Goal: Information Seeking & Learning: Learn about a topic

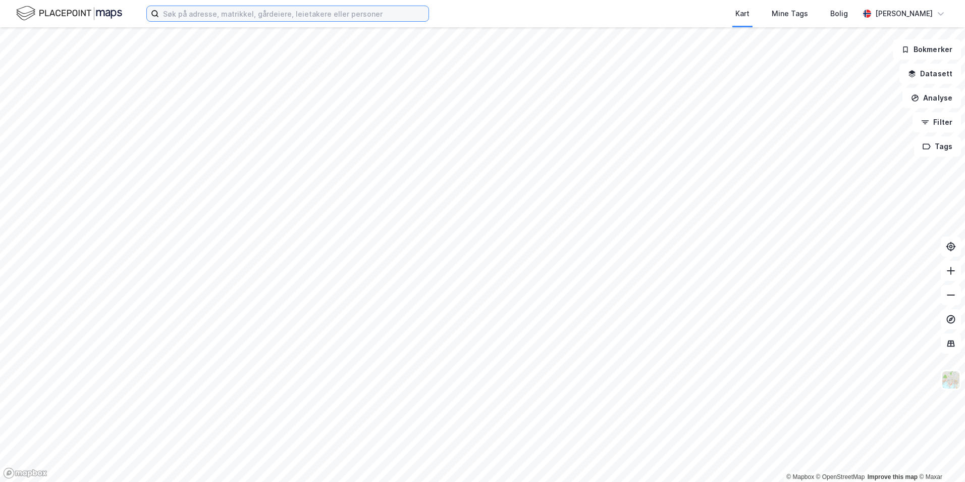
click at [211, 14] on input at bounding box center [294, 13] width 270 height 15
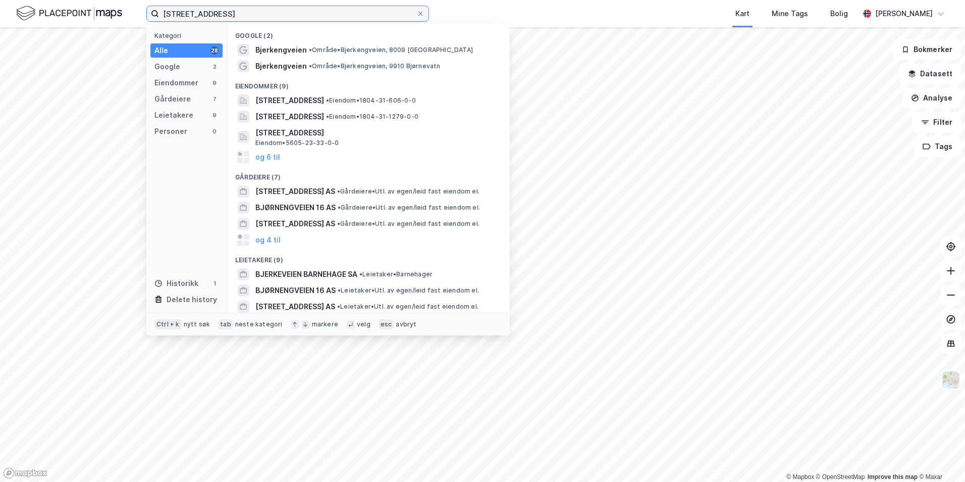
type input "[STREET_ADDRESS]"
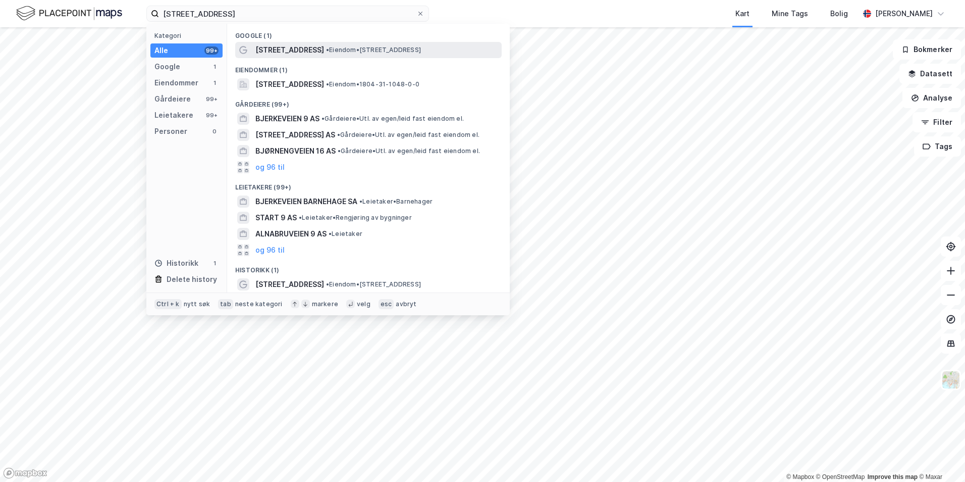
click at [329, 56] on div "[STREET_ADDRESS] • Eiendom • [STREET_ADDRESS]" at bounding box center [378, 50] width 244 height 12
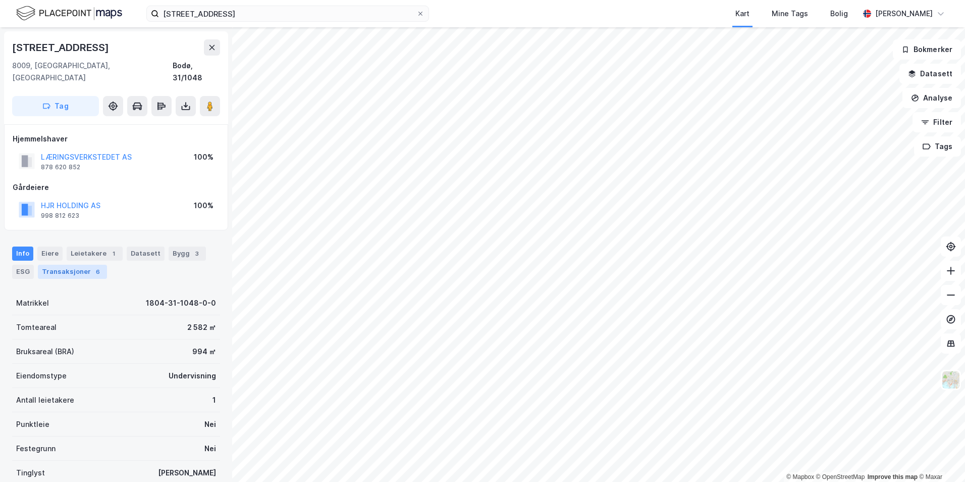
click at [67, 265] on div "Transaksjoner 6" at bounding box center [72, 272] width 69 height 14
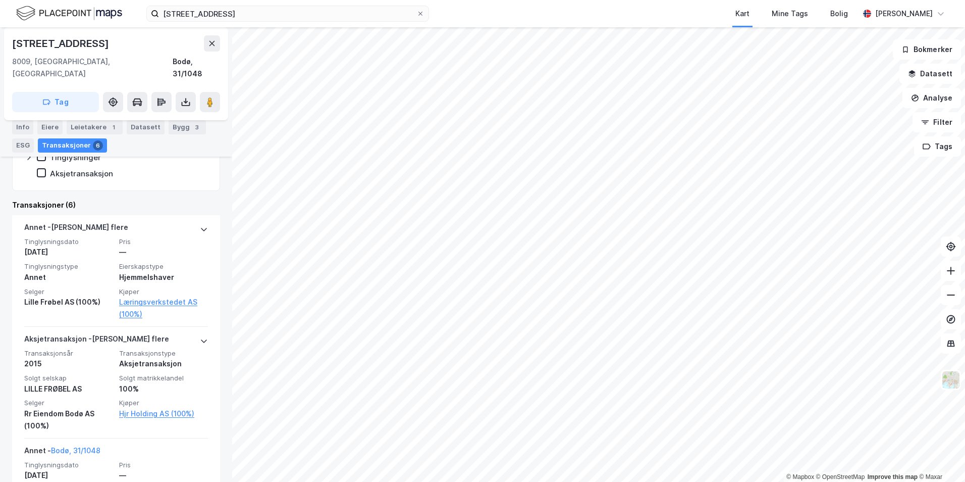
scroll to position [50, 0]
